Goal: Task Accomplishment & Management: Manage account settings

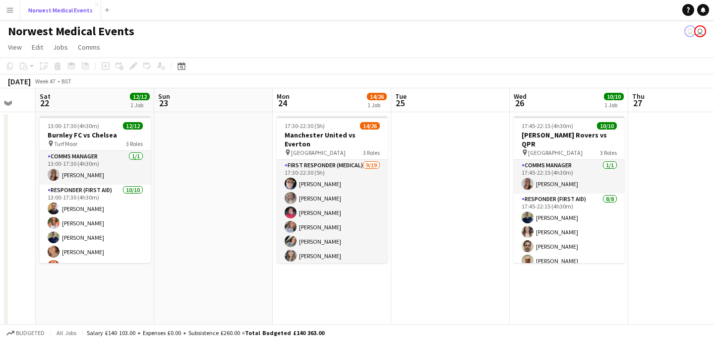
scroll to position [0, 334]
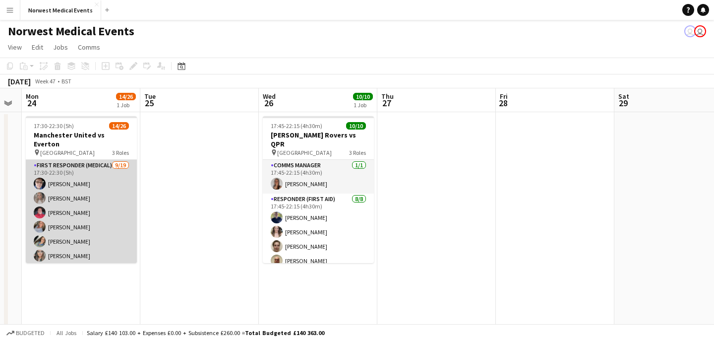
click at [95, 178] on app-card-role "First Responder (Medical) [DATE] 17:30-22:30 (5h) [PERSON_NAME] [PERSON_NAME] […" at bounding box center [81, 306] width 111 height 292
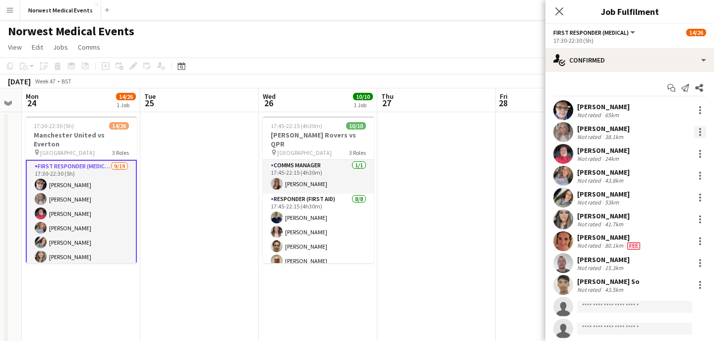
click at [699, 131] on div at bounding box center [700, 132] width 2 height 2
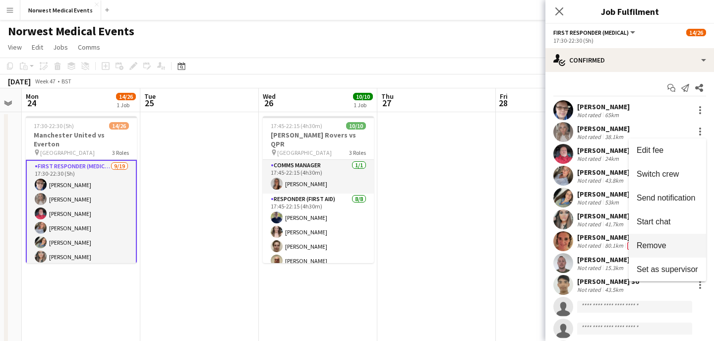
click at [670, 241] on span "Remove" at bounding box center [666, 245] width 61 height 9
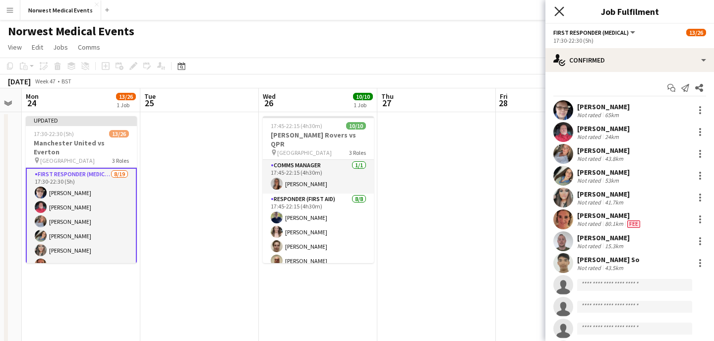
click at [561, 9] on icon at bounding box center [558, 10] width 9 height 9
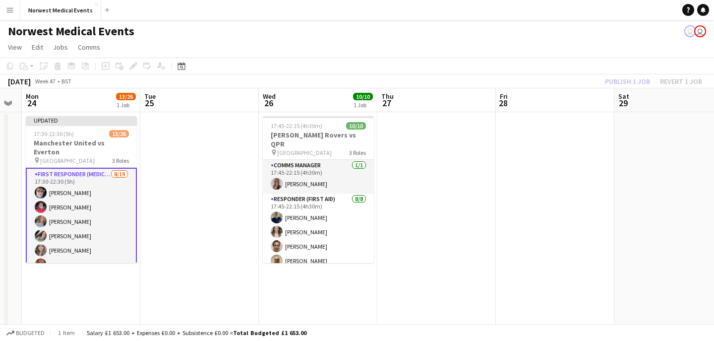
click at [632, 81] on div "Publish 1 job Revert 1 job" at bounding box center [653, 81] width 121 height 13
click at [632, 81] on button "Publish 1 job" at bounding box center [627, 81] width 53 height 13
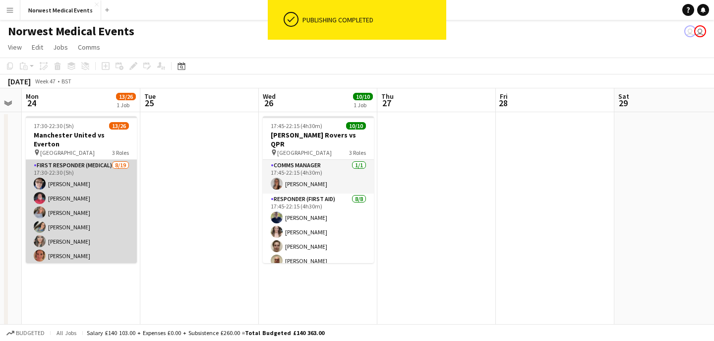
click at [95, 192] on app-card-role "First Responder (Medical) [DATE] 17:30-22:30 (5h) [PERSON_NAME] [PERSON_NAME] […" at bounding box center [81, 306] width 111 height 292
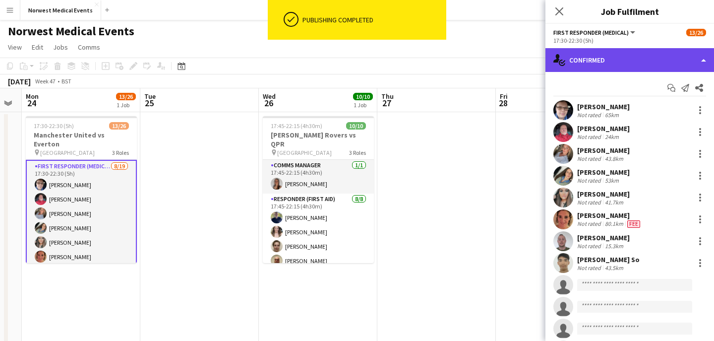
click at [617, 62] on div "single-neutral-actions-check-2 Confirmed" at bounding box center [629, 60] width 169 height 24
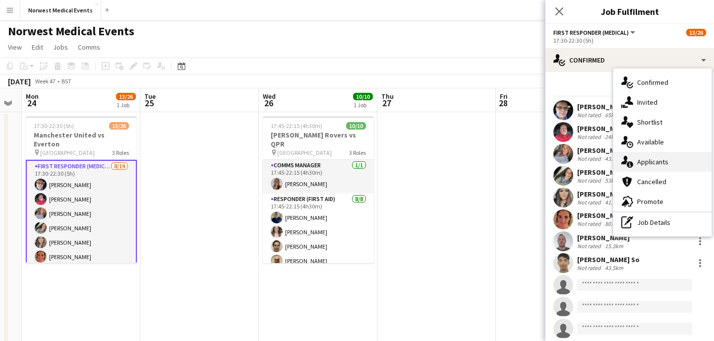
click at [651, 158] on span "Applicants" at bounding box center [652, 161] width 31 height 9
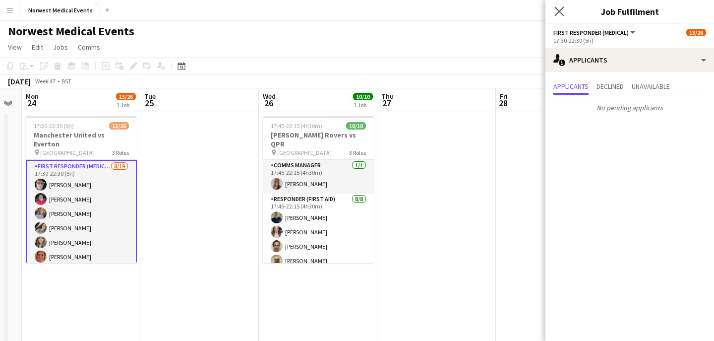
click at [559, 5] on app-icon "Close pop-in" at bounding box center [559, 11] width 14 height 14
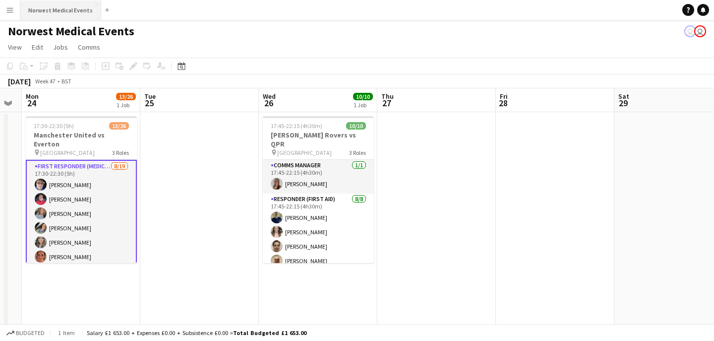
click at [67, 9] on button "Norwest Medical Events Close" at bounding box center [60, 9] width 81 height 19
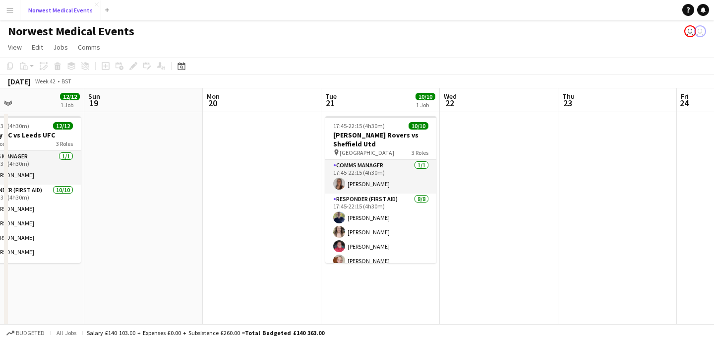
scroll to position [0, 272]
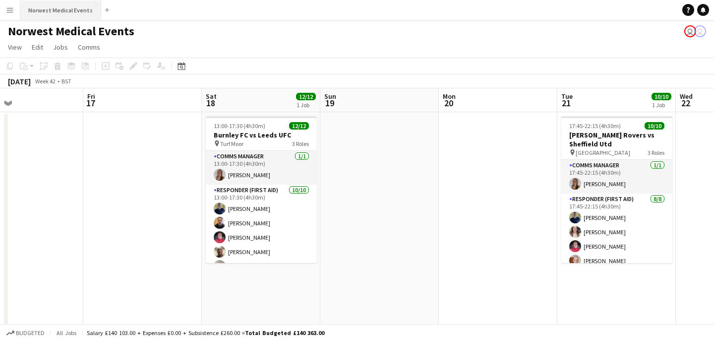
click at [52, 17] on button "Norwest Medical Events Close" at bounding box center [60, 9] width 81 height 19
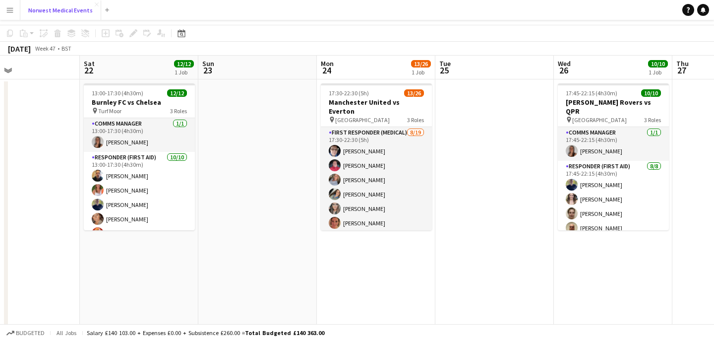
scroll to position [0, 0]
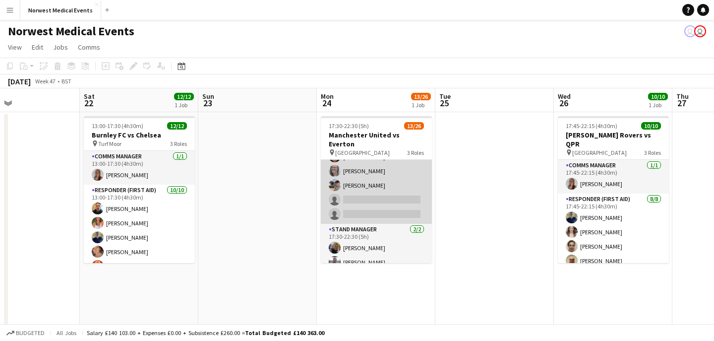
click at [401, 198] on app-card-role "Senior Responder (FREC 4 or Above) 1A [DATE] 17:30-22:30 (5h) [PERSON_NAME] [PE…" at bounding box center [376, 177] width 111 height 91
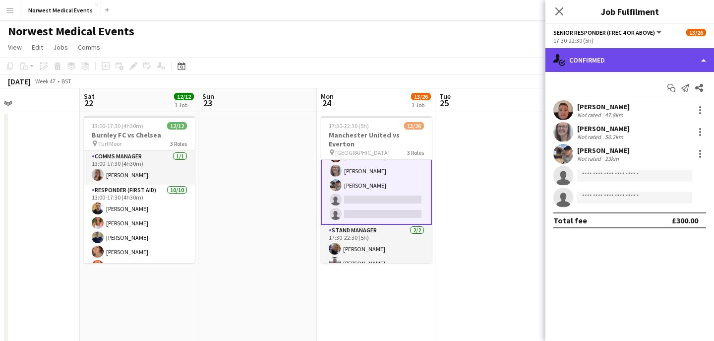
click at [621, 57] on div "single-neutral-actions-check-2 Confirmed" at bounding box center [629, 60] width 169 height 24
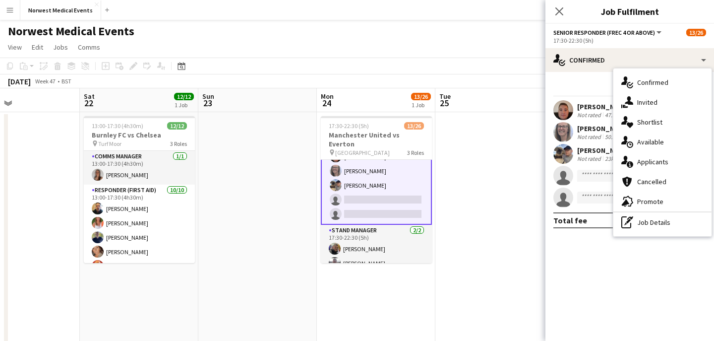
click at [664, 159] on span "Applicants" at bounding box center [652, 161] width 31 height 9
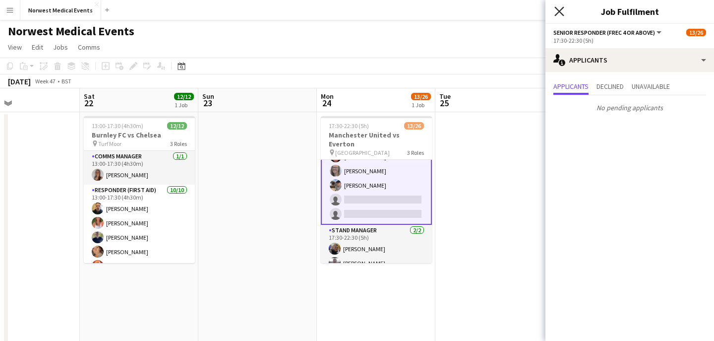
click at [558, 15] on icon "Close pop-in" at bounding box center [558, 10] width 9 height 9
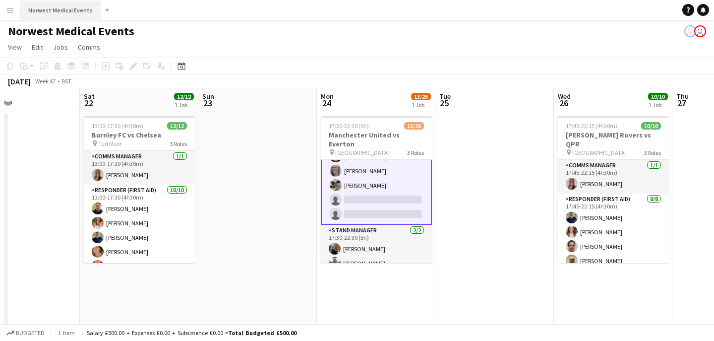
click at [67, 16] on button "Norwest Medical Events Close" at bounding box center [60, 9] width 81 height 19
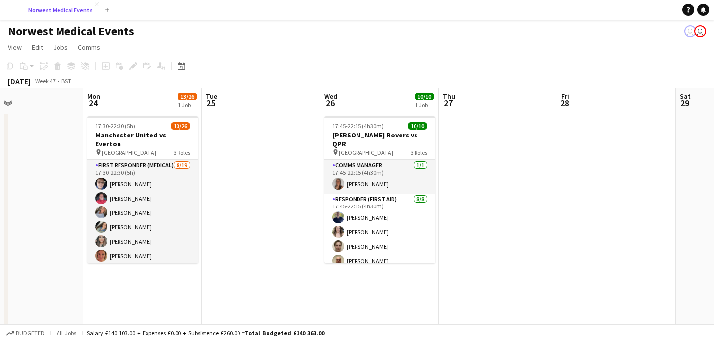
scroll to position [0, 265]
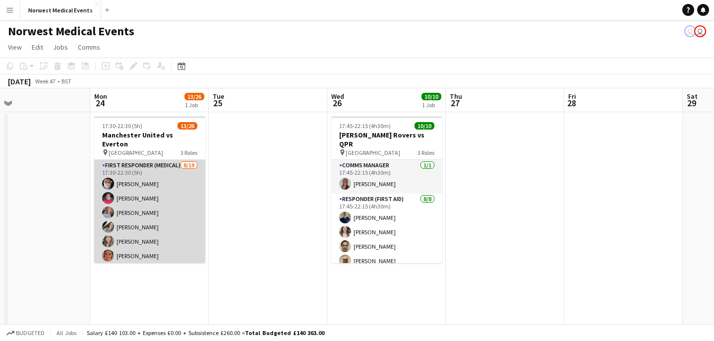
click at [163, 211] on app-card-role "First Responder (Medical) [DATE] 17:30-22:30 (5h) [PERSON_NAME] [PERSON_NAME] […" at bounding box center [149, 306] width 111 height 292
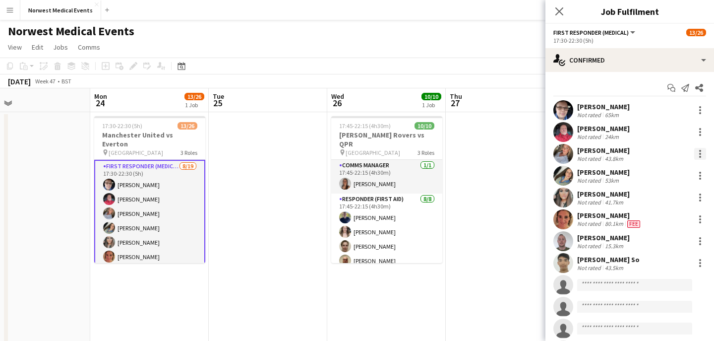
click at [700, 150] on div at bounding box center [700, 151] width 2 height 2
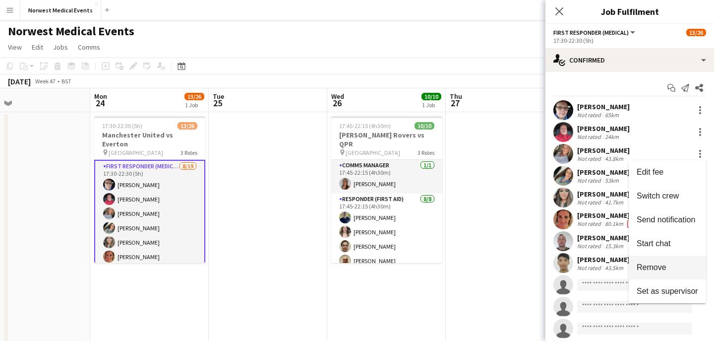
click at [660, 259] on button "Remove" at bounding box center [666, 267] width 77 height 24
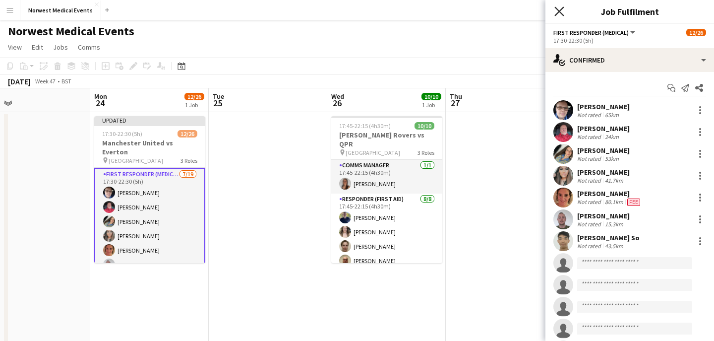
click at [560, 13] on icon "Close pop-in" at bounding box center [558, 10] width 9 height 9
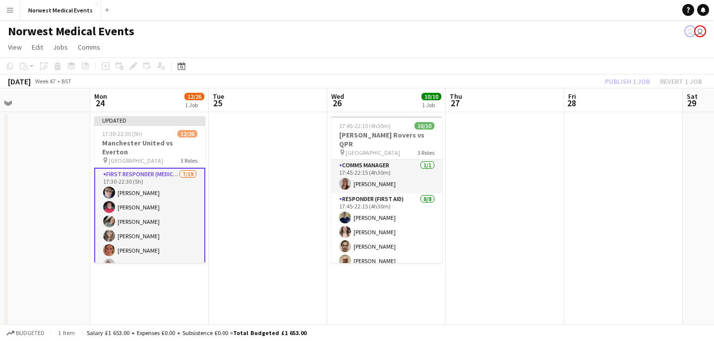
click at [626, 84] on div "Publish 1 job Revert 1 job" at bounding box center [653, 81] width 121 height 13
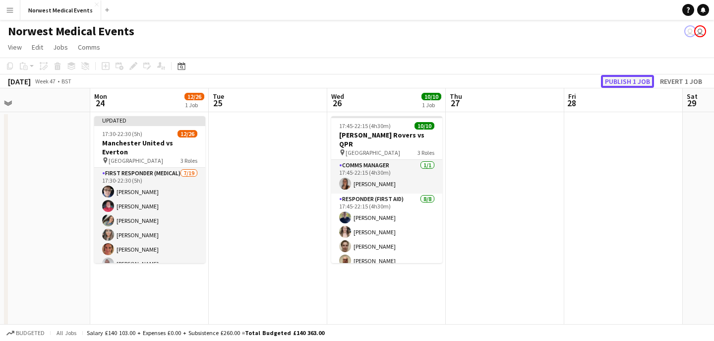
click at [626, 84] on button "Publish 1 job" at bounding box center [627, 81] width 53 height 13
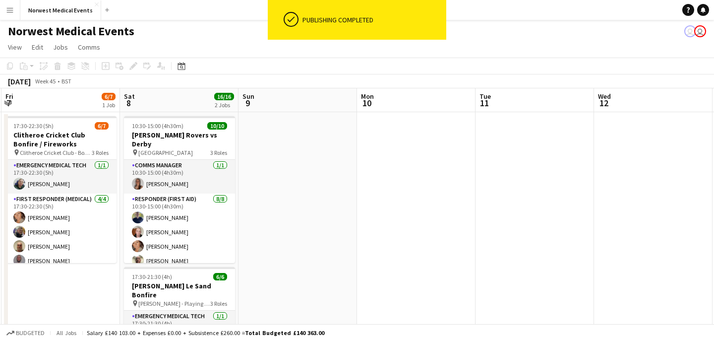
scroll to position [0, 219]
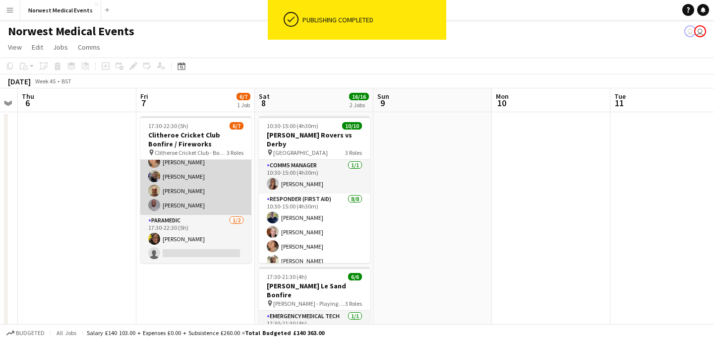
click at [188, 190] on app-card-role "First Responder (Medical) [DATE] 17:30-22:30 (5h) [PERSON_NAME] [PERSON_NAME] […" at bounding box center [195, 176] width 111 height 77
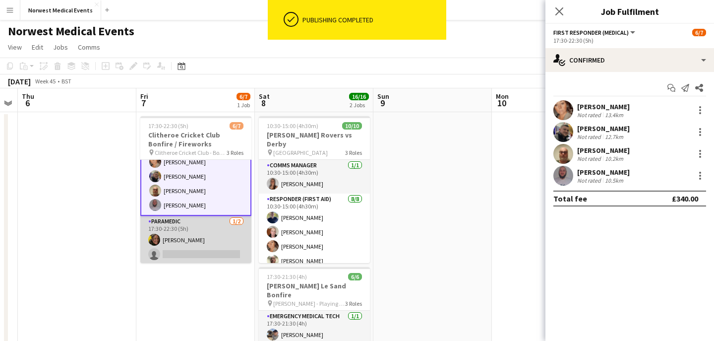
click at [186, 232] on app-card-role "Paramedic [DATE] 17:30-22:30 (5h) [PERSON_NAME] single-neutral-actions" at bounding box center [195, 240] width 111 height 48
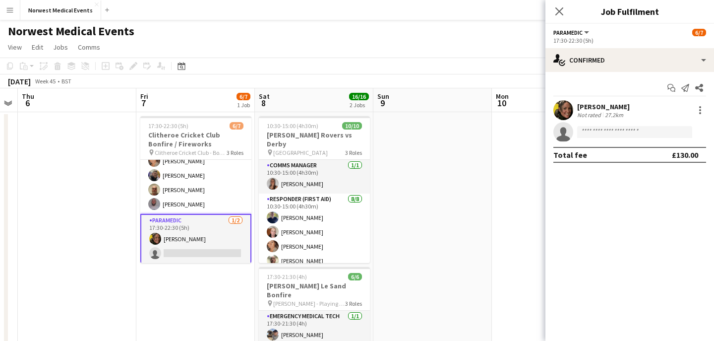
scroll to position [56, 0]
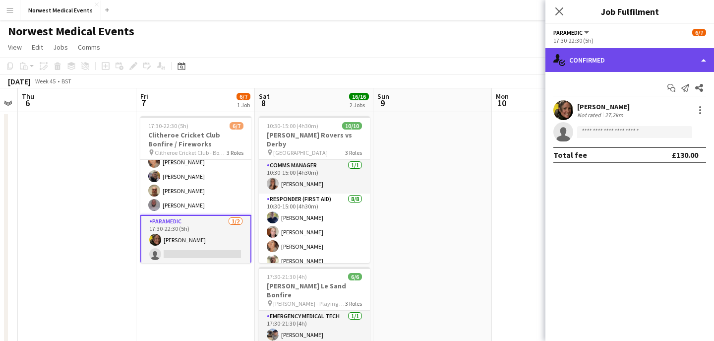
click at [633, 57] on div "single-neutral-actions-check-2 Confirmed" at bounding box center [629, 60] width 169 height 24
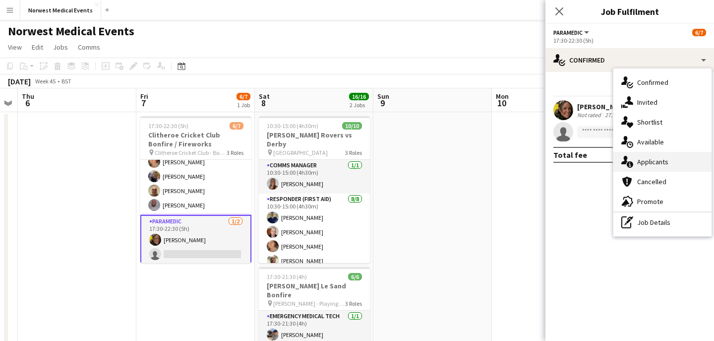
click at [657, 162] on span "Applicants" at bounding box center [652, 161] width 31 height 9
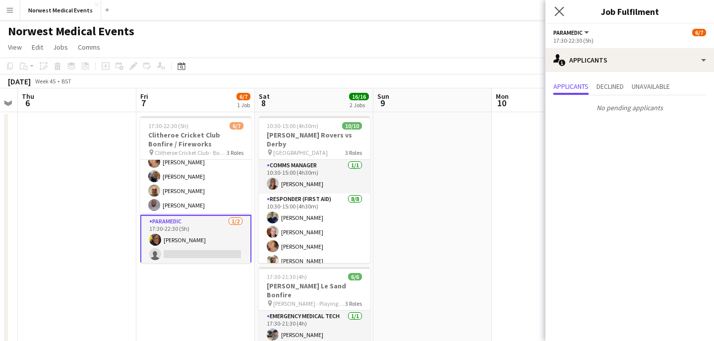
click at [565, 8] on app-icon "Close pop-in" at bounding box center [559, 11] width 14 height 14
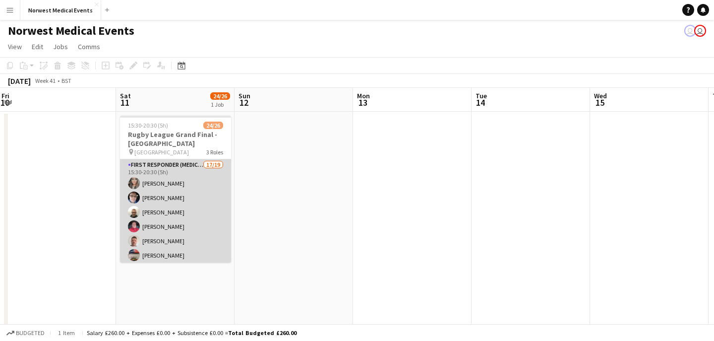
scroll to position [180, 0]
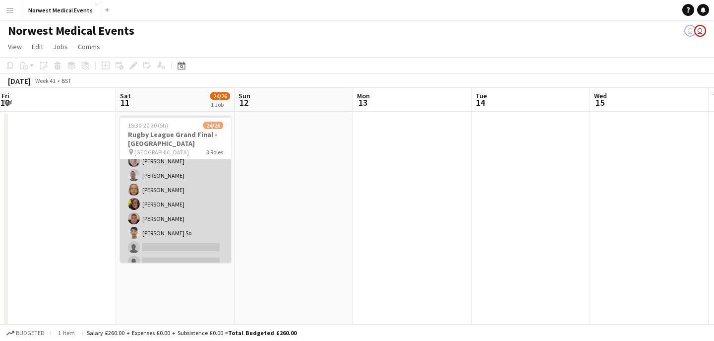
click at [184, 195] on app-card-role "First Responder (Medical) 17/19 15:30-20:30 (5h) [PERSON_NAME] [PERSON_NAME] [P…" at bounding box center [175, 125] width 111 height 292
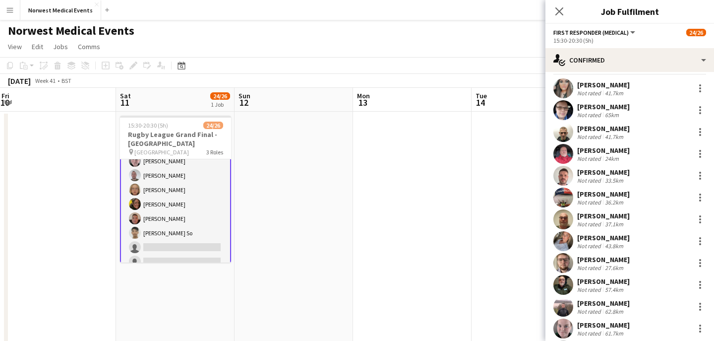
scroll to position [35, 0]
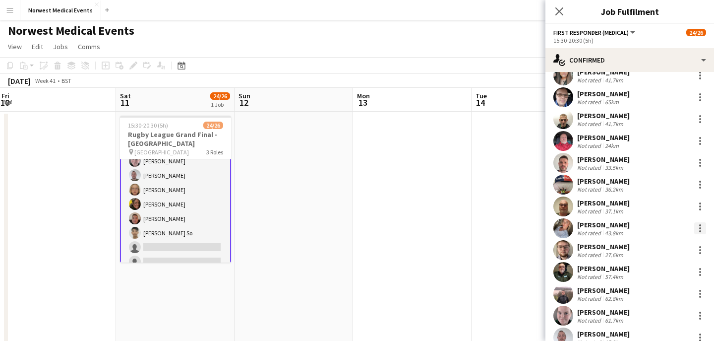
click at [698, 227] on div at bounding box center [700, 228] width 12 height 12
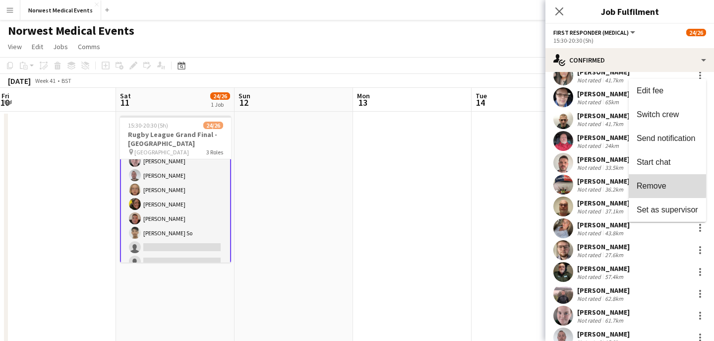
click at [666, 185] on span "Remove" at bounding box center [651, 185] width 30 height 8
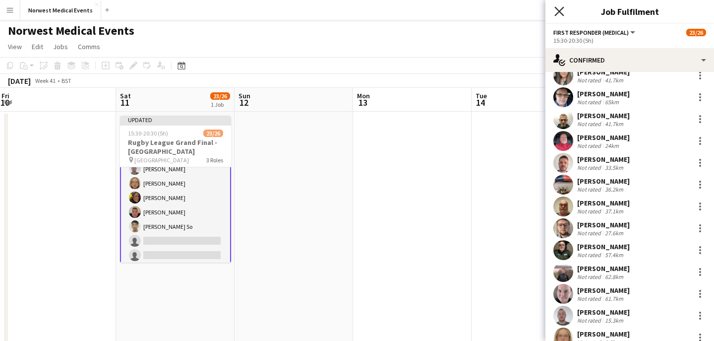
click at [561, 11] on icon "Close pop-in" at bounding box center [558, 10] width 9 height 9
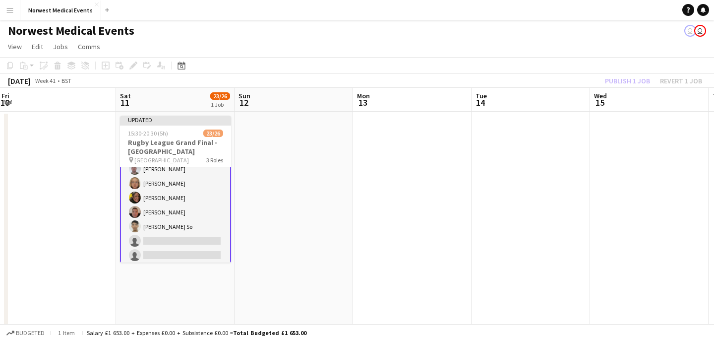
click at [621, 83] on div "Publish 1 job Revert 1 job" at bounding box center [653, 80] width 121 height 13
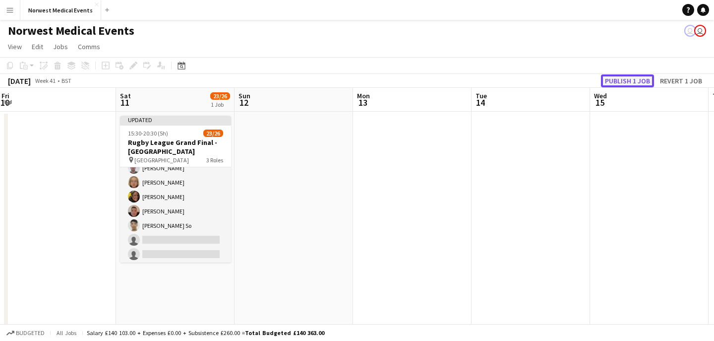
scroll to position [180, 0]
click at [621, 82] on button "Publish 1 job" at bounding box center [627, 80] width 53 height 13
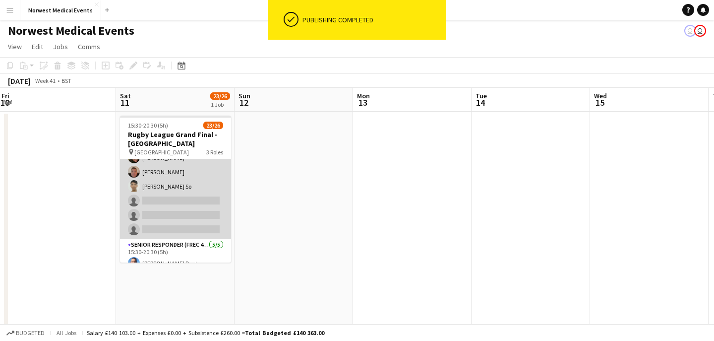
click at [195, 198] on app-card-role "First Responder (Medical) 16/19 15:30-20:30 (5h) [PERSON_NAME] [PERSON_NAME] [P…" at bounding box center [175, 92] width 111 height 292
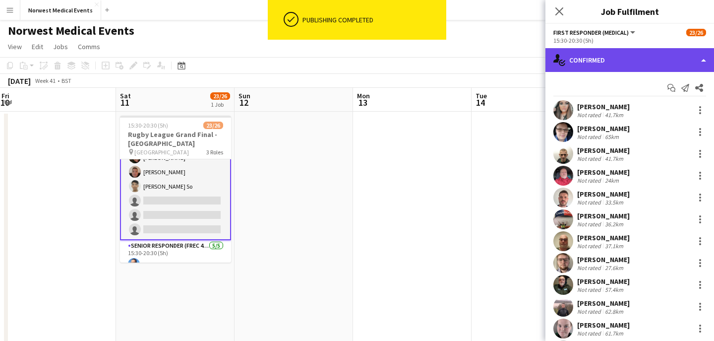
click at [630, 65] on div "single-neutral-actions-check-2 Confirmed" at bounding box center [629, 60] width 169 height 24
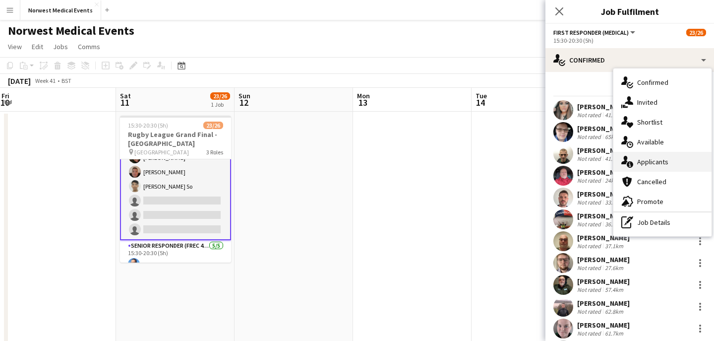
click at [641, 159] on span "Applicants" at bounding box center [652, 161] width 31 height 9
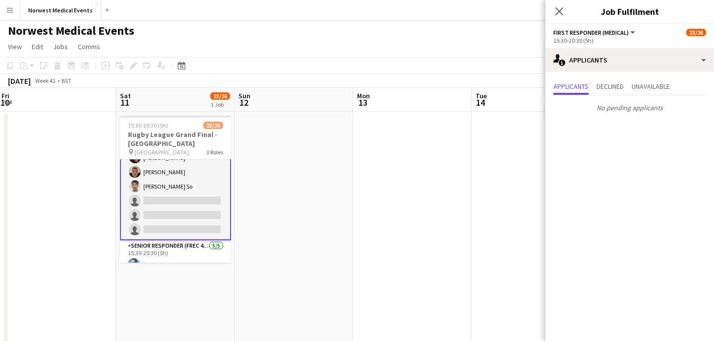
click at [566, 13] on div "Close pop-in" at bounding box center [559, 11] width 28 height 23
click at [561, 12] on icon at bounding box center [558, 10] width 9 height 9
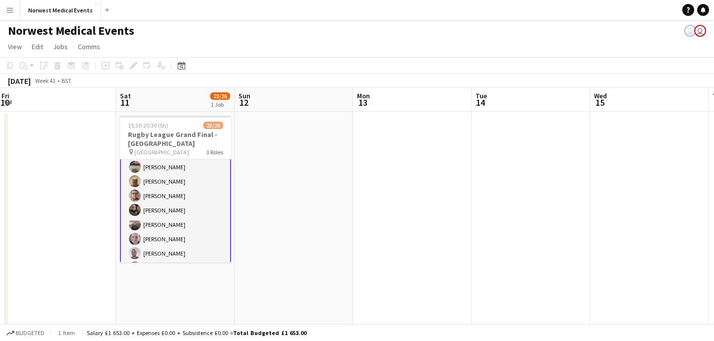
scroll to position [67, 0]
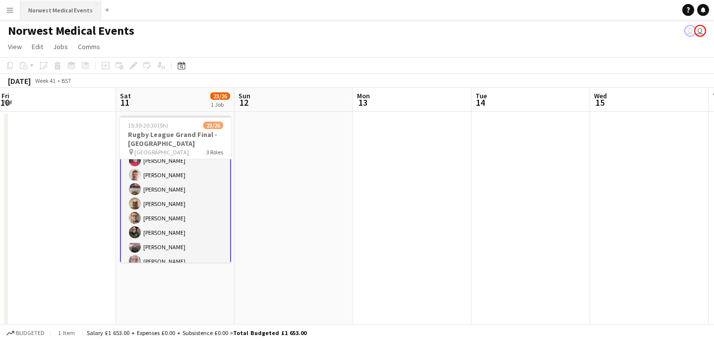
click at [50, 3] on button "Norwest Medical Events Close" at bounding box center [60, 9] width 81 height 19
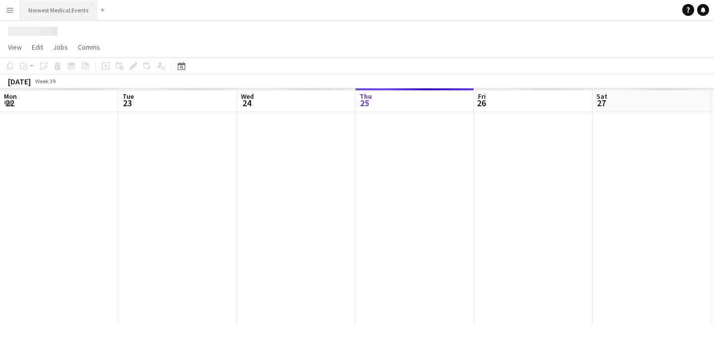
scroll to position [0, 237]
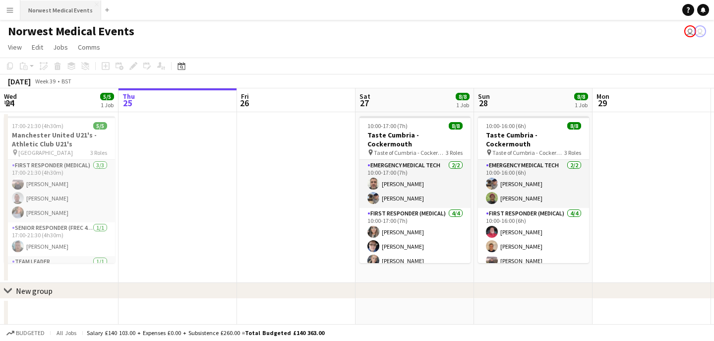
click at [63, 17] on button "Norwest Medical Events Close" at bounding box center [60, 9] width 81 height 19
